Goal: Navigation & Orientation: Find specific page/section

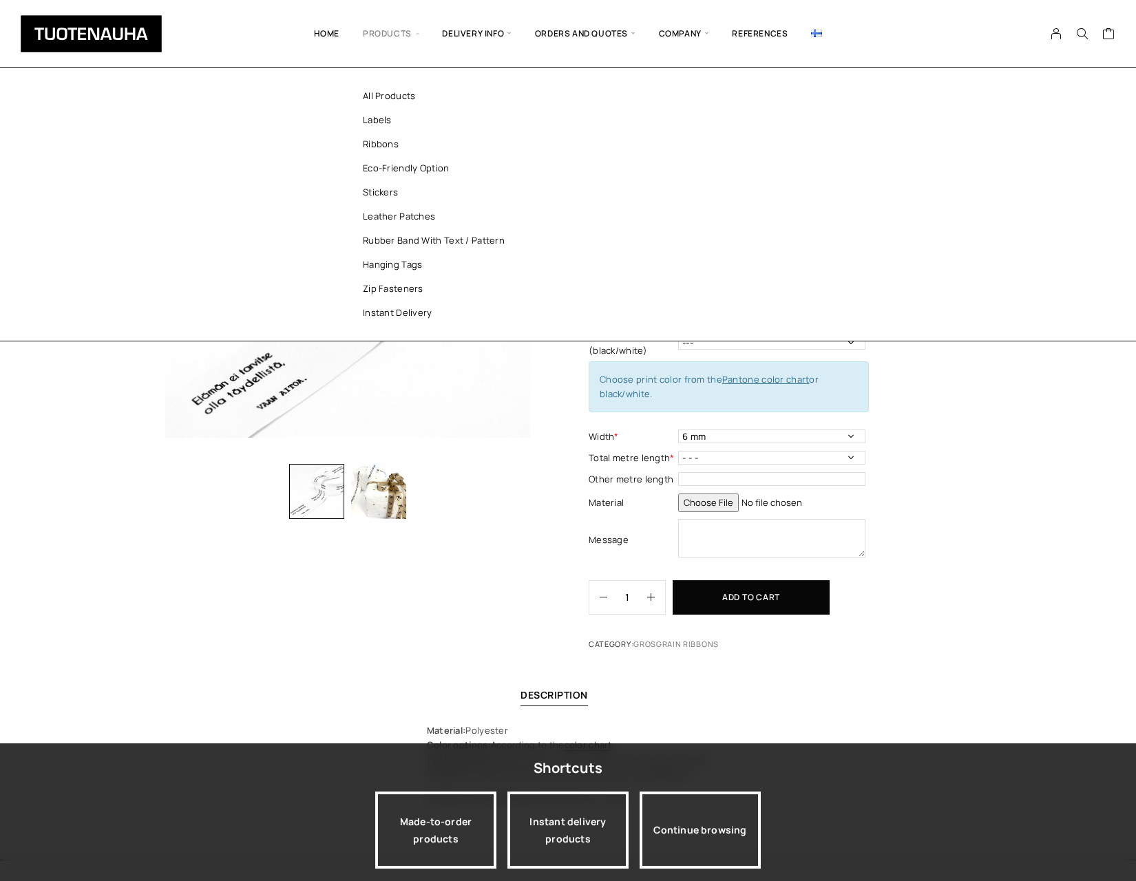
click at [382, 34] on span "Products" at bounding box center [390, 33] width 79 height 47
click at [386, 140] on link "Ribbons" at bounding box center [441, 144] width 200 height 24
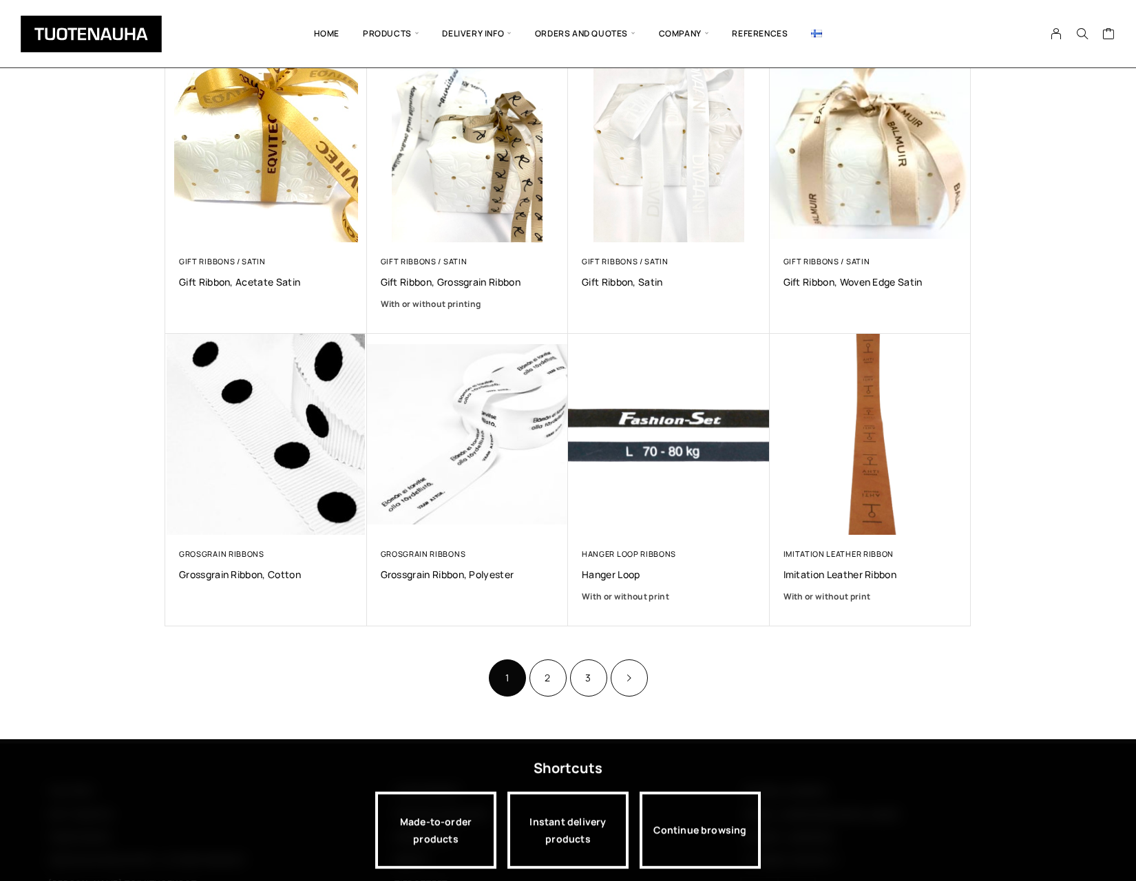
scroll to position [602, 0]
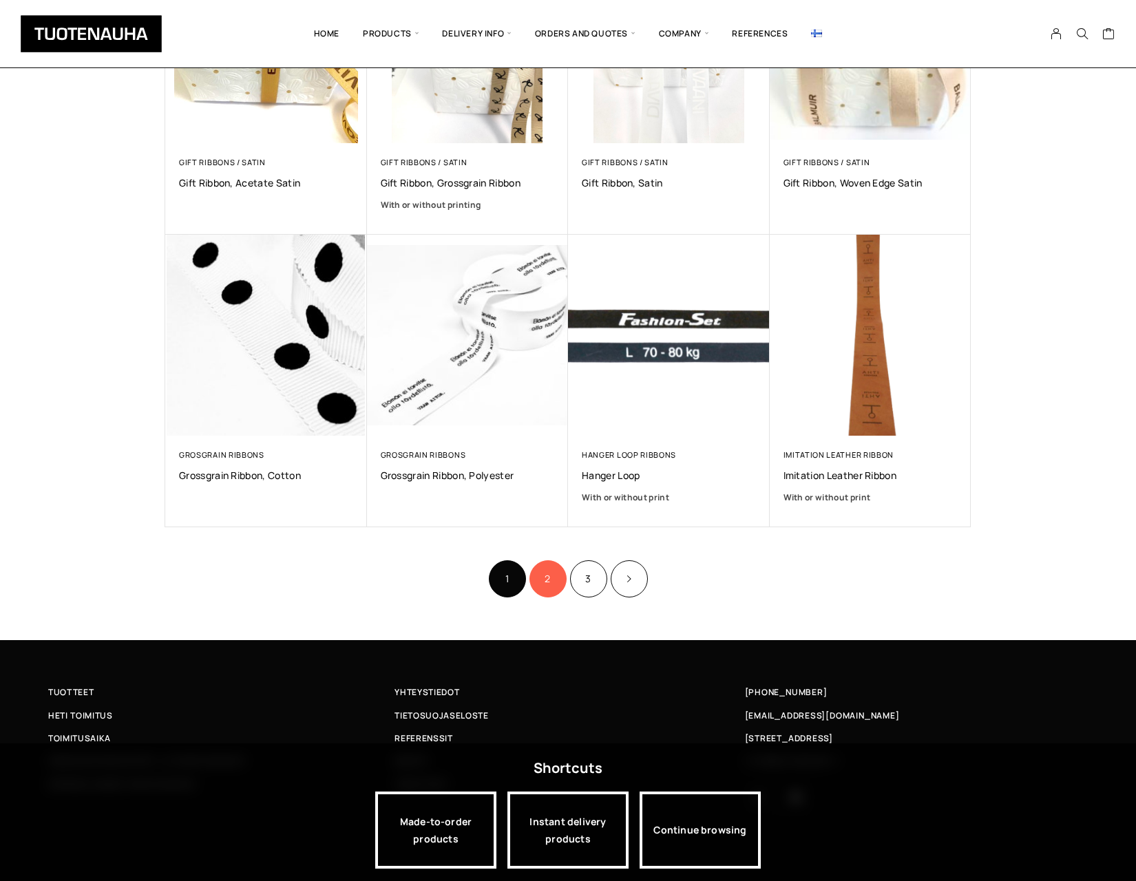
click at [545, 573] on link "2" at bounding box center [547, 578] width 37 height 37
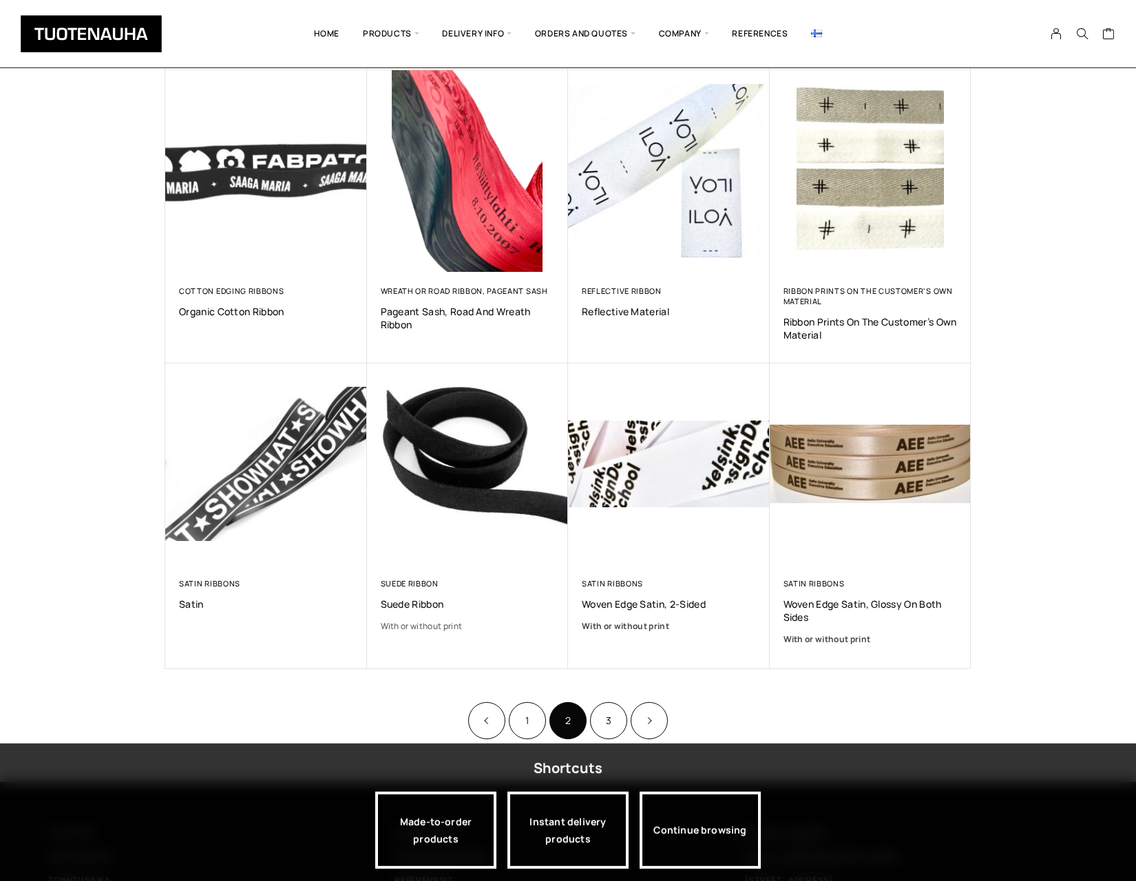
scroll to position [573, 0]
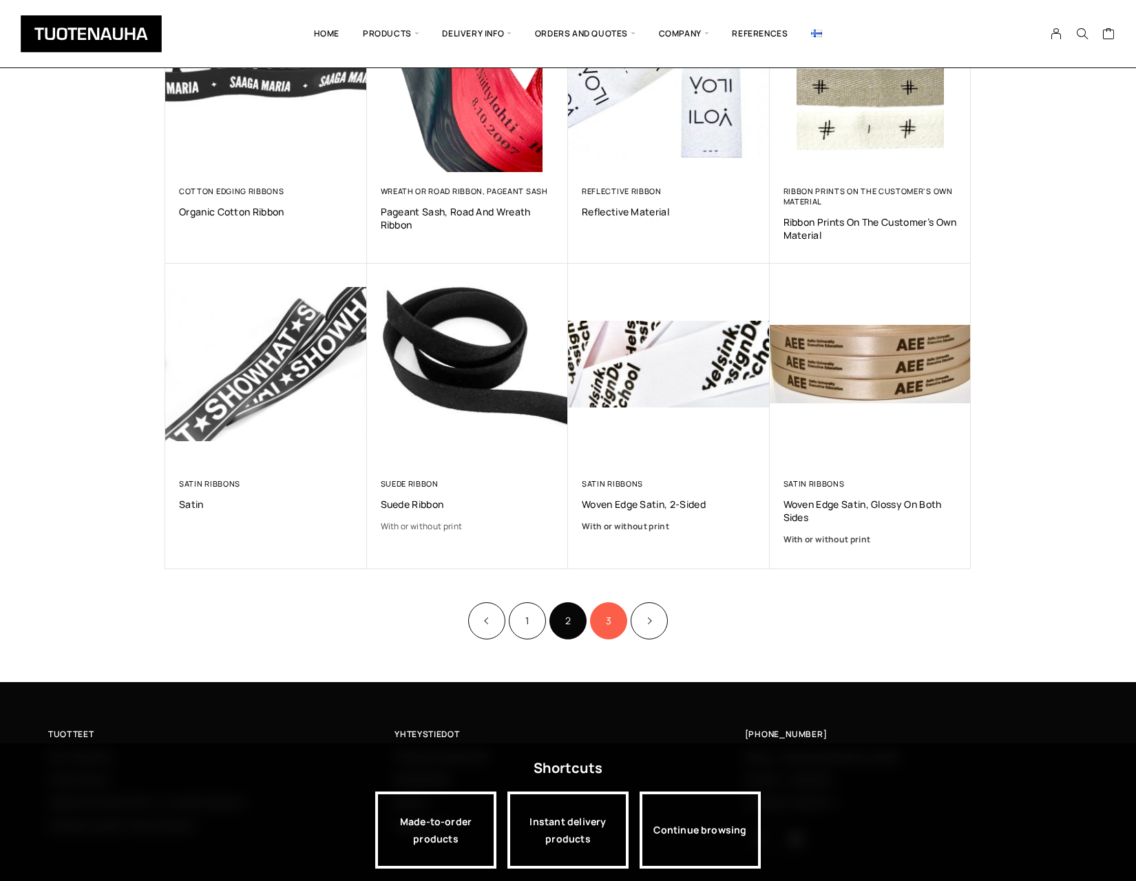
click at [611, 622] on link "3" at bounding box center [608, 620] width 37 height 37
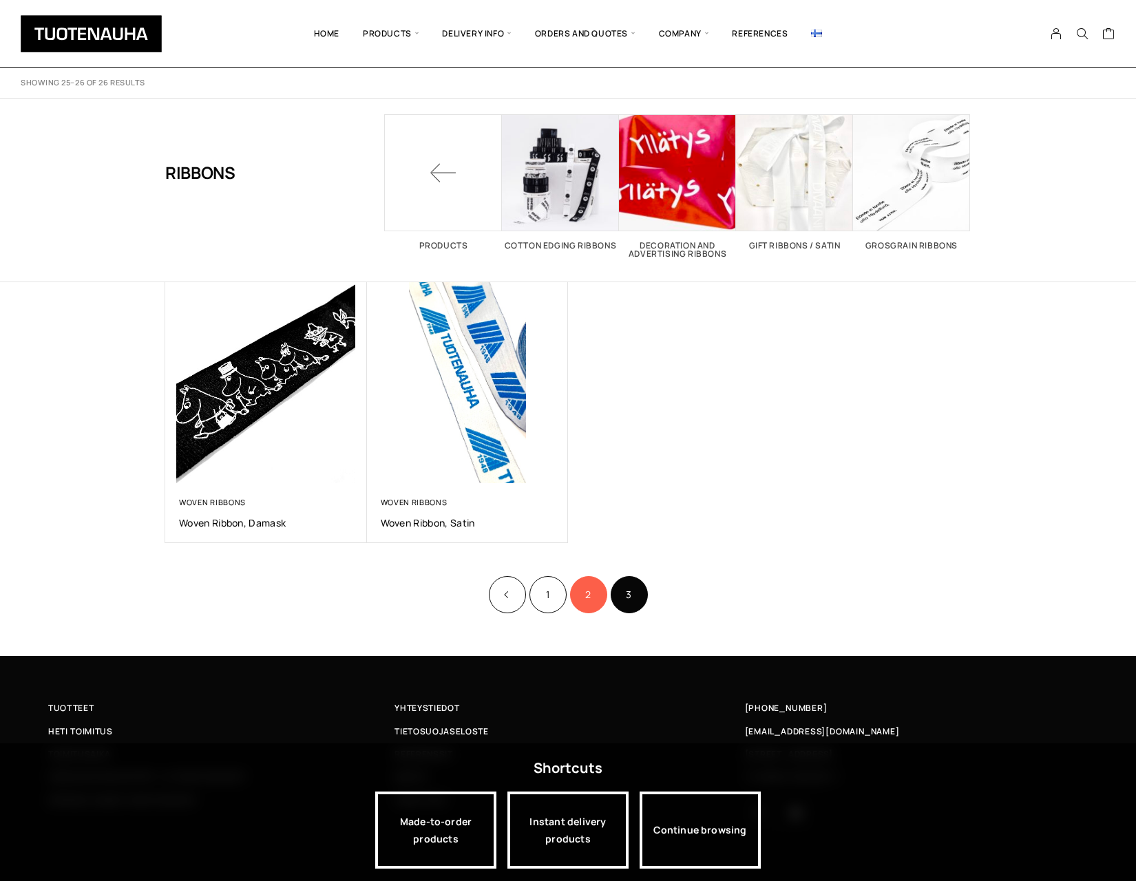
click at [587, 597] on link "2" at bounding box center [588, 594] width 37 height 37
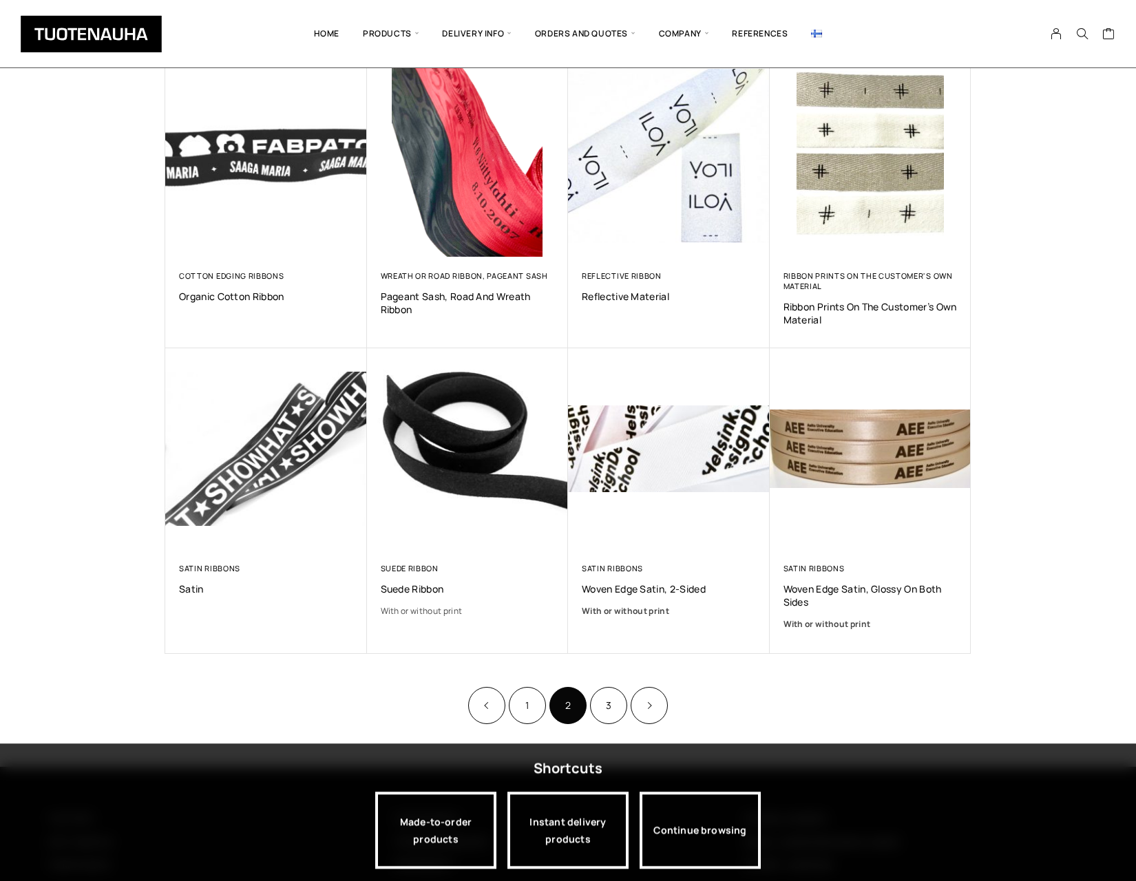
scroll to position [573, 0]
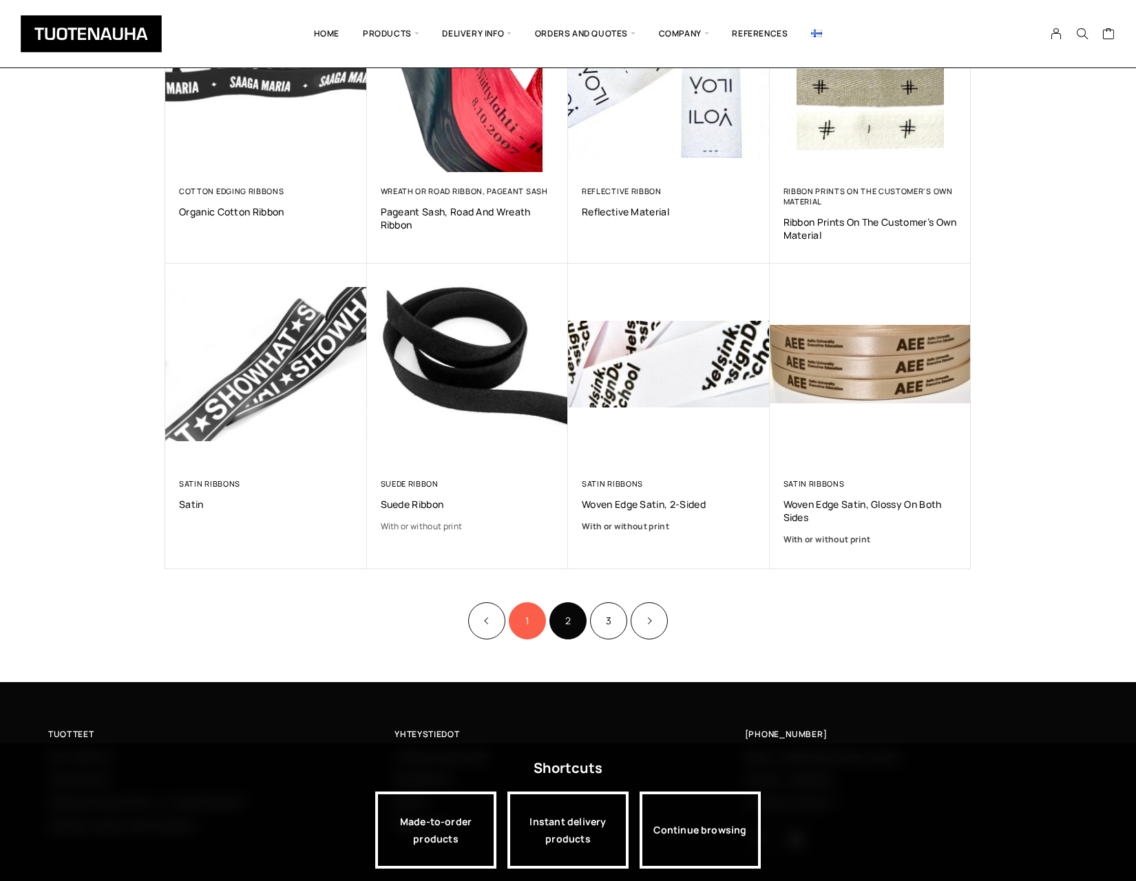
click at [527, 623] on link "1" at bounding box center [527, 620] width 37 height 37
